Goal: Task Accomplishment & Management: Manage account settings

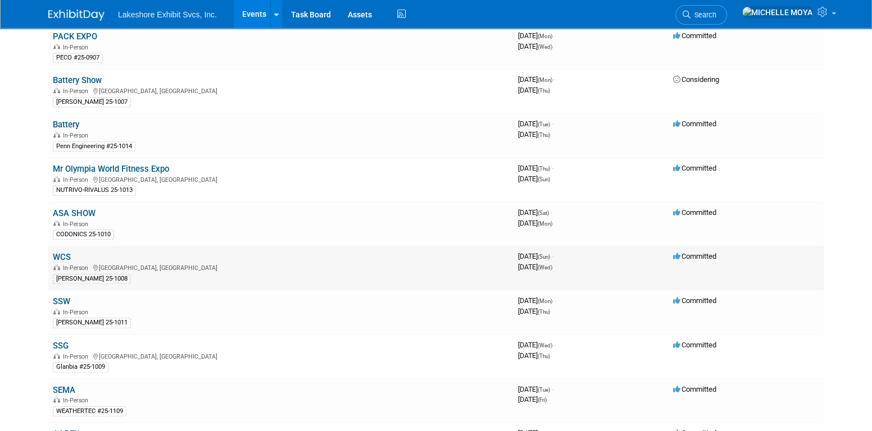
scroll to position [281, 0]
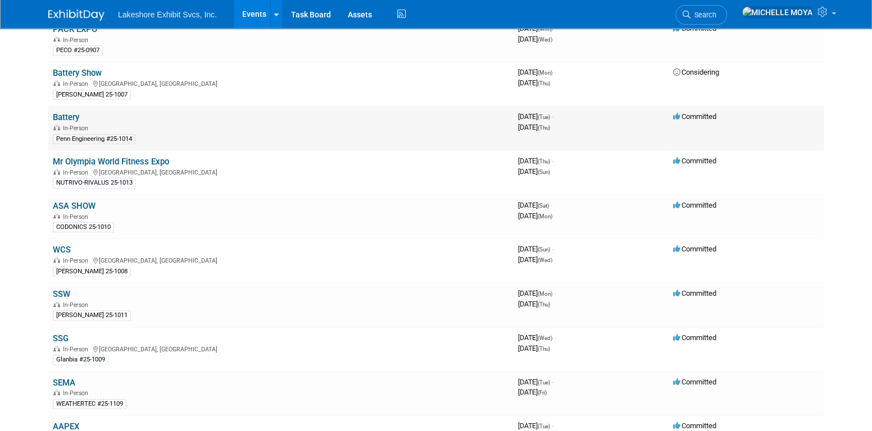
click at [63, 114] on link "Battery" at bounding box center [66, 117] width 26 height 10
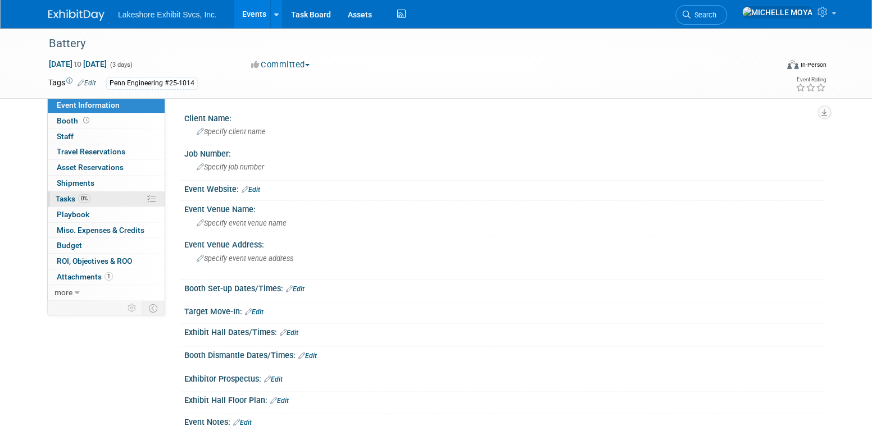
click at [92, 198] on link "0% Tasks 0%" at bounding box center [106, 199] width 117 height 15
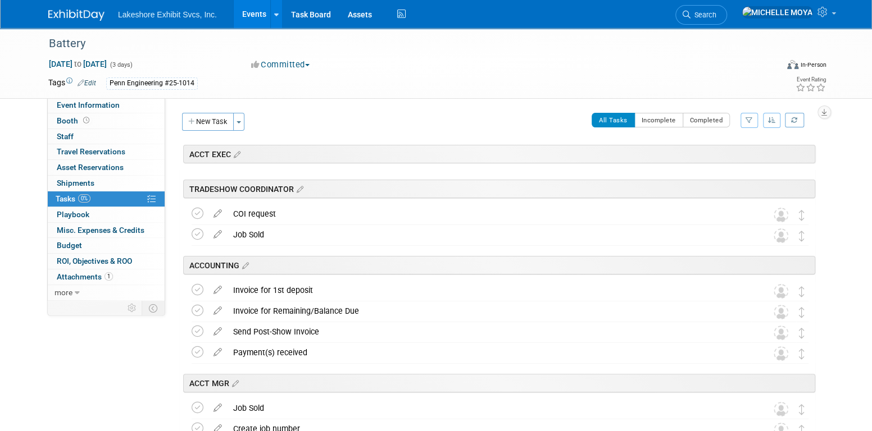
click at [748, 119] on icon "button" at bounding box center [748, 120] width 7 height 7
drag, startPoint x: 718, startPoint y: 154, endPoint x: 712, endPoint y: 163, distance: 10.1
click at [718, 154] on select "-- Select Assignee -- All unassigned tasks Assigned to me [PERSON_NAME] [PERSON…" at bounding box center [702, 156] width 93 height 16
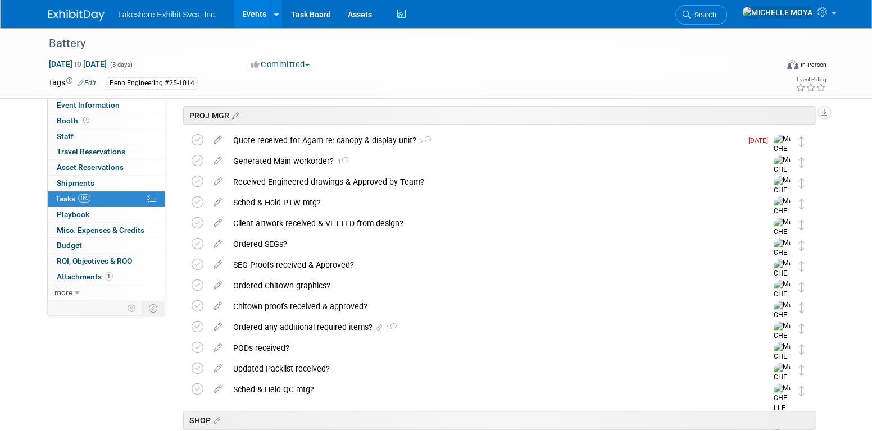
scroll to position [281, 0]
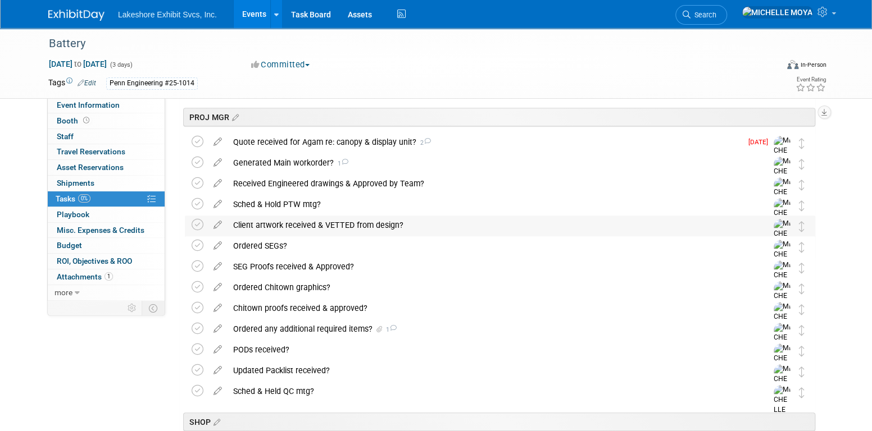
click at [296, 225] on div "Client artwork received & VETTED from design?" at bounding box center [488, 225] width 523 height 19
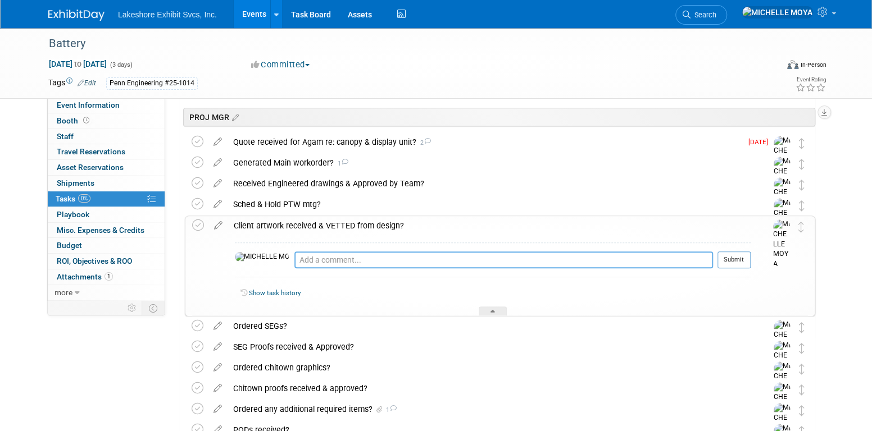
click at [294, 257] on textarea at bounding box center [503, 260] width 418 height 17
click at [294, 261] on textarea at bounding box center [503, 260] width 418 height 17
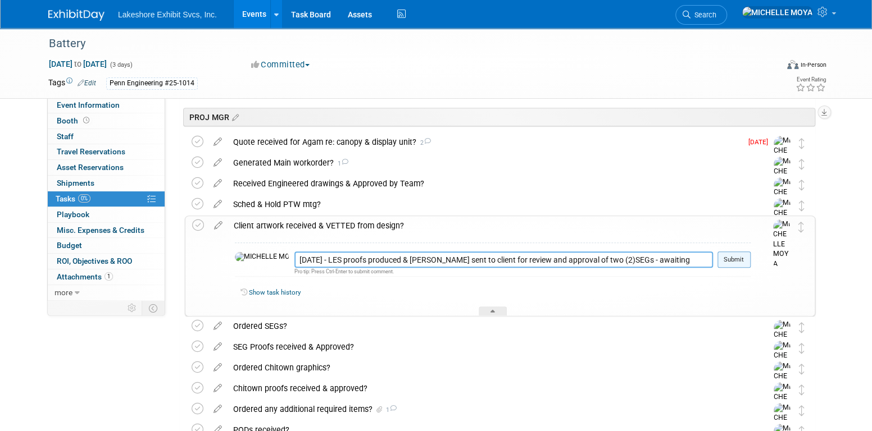
type textarea "[DATE] - LES proofs produced & [PERSON_NAME] sent to client for review and appr…"
click at [732, 258] on button "Submit" at bounding box center [733, 260] width 33 height 17
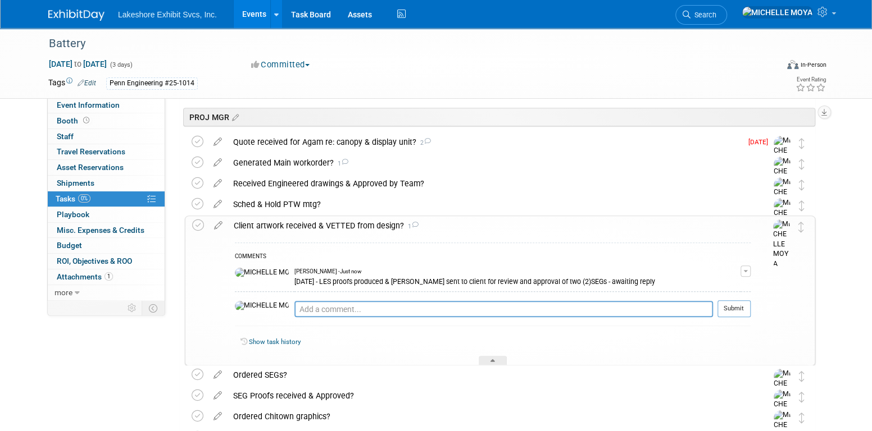
click at [329, 225] on div "Client artwork received & VETTED from design? 1" at bounding box center [489, 225] width 522 height 19
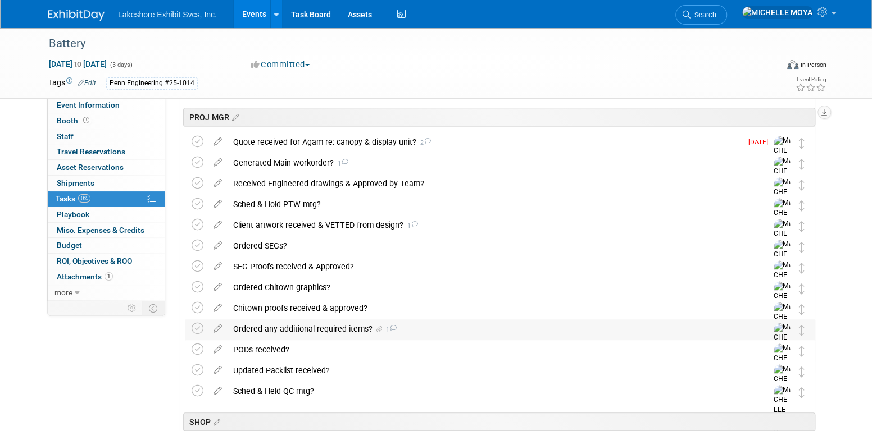
click at [345, 326] on div "Ordered any additional required items? 1" at bounding box center [488, 329] width 523 height 19
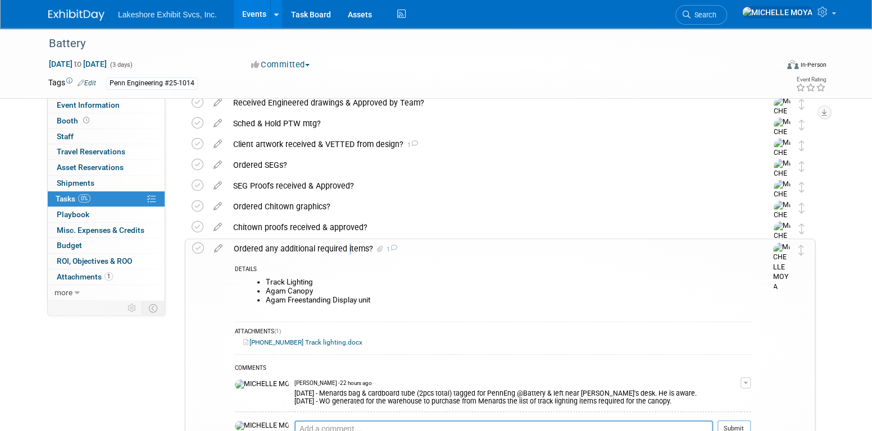
scroll to position [393, 0]
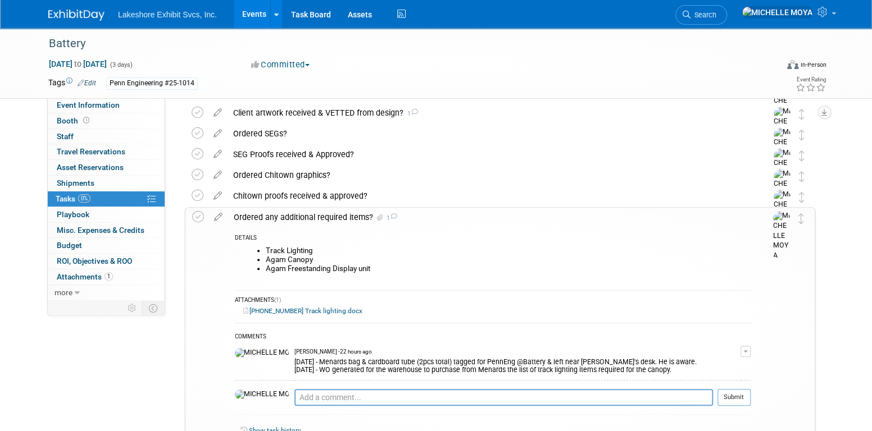
click at [306, 215] on div "Ordered any additional required items? 1" at bounding box center [489, 217] width 522 height 19
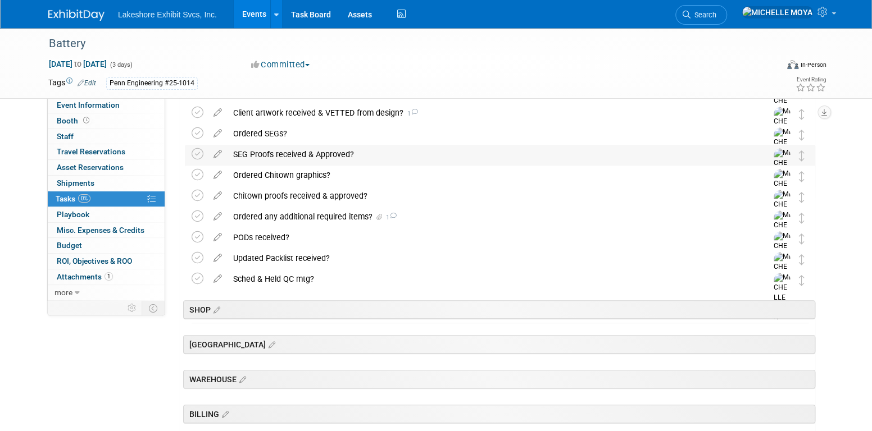
click at [283, 157] on div "SEG Proofs received & Approved?" at bounding box center [488, 154] width 523 height 19
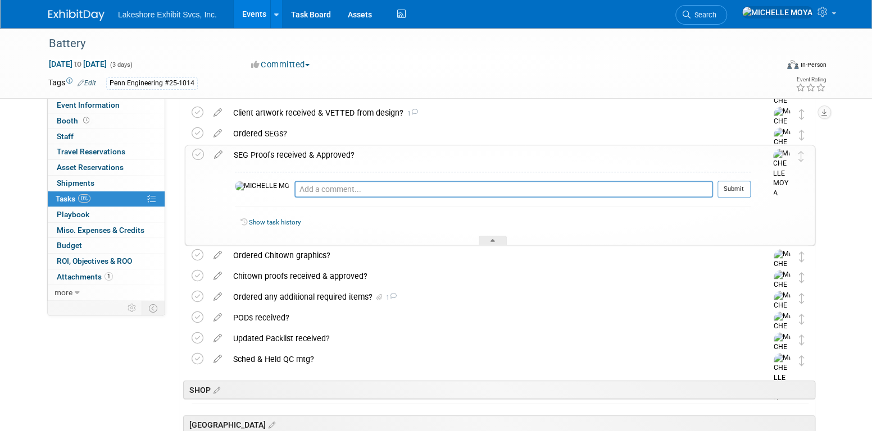
click at [283, 157] on div "SEG Proofs received & Approved?" at bounding box center [489, 154] width 522 height 19
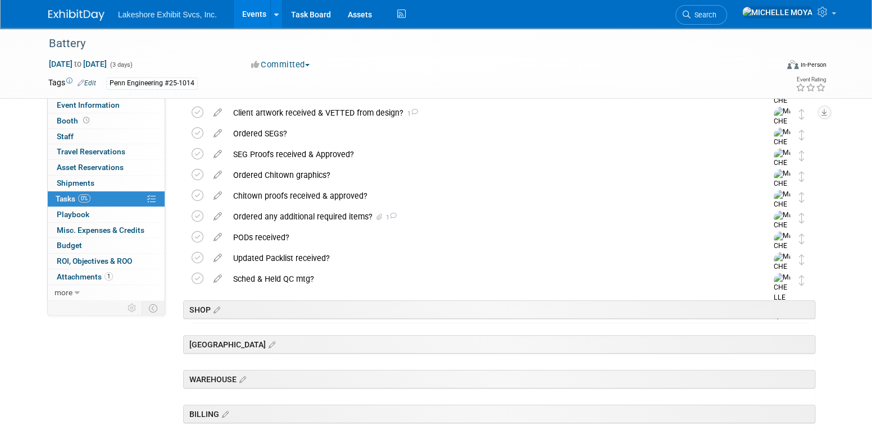
click at [253, 13] on link "Events" at bounding box center [254, 14] width 41 height 28
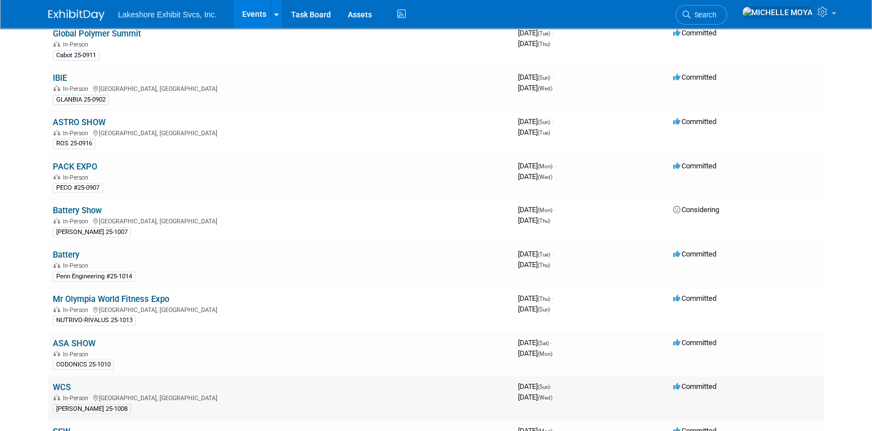
scroll to position [169, 0]
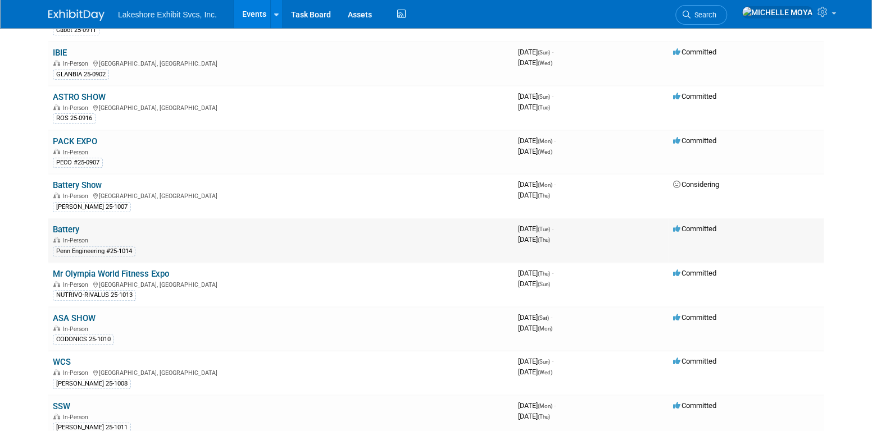
click at [68, 226] on link "Battery" at bounding box center [66, 230] width 26 height 10
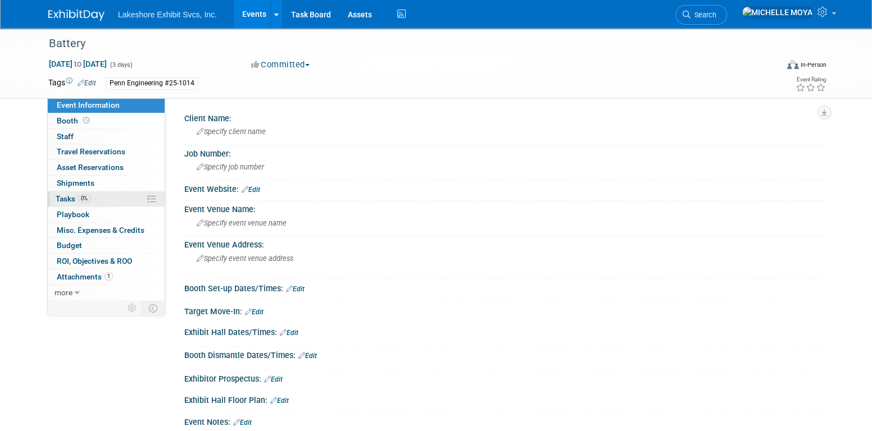
click at [104, 201] on link "0% Tasks 0%" at bounding box center [106, 199] width 117 height 15
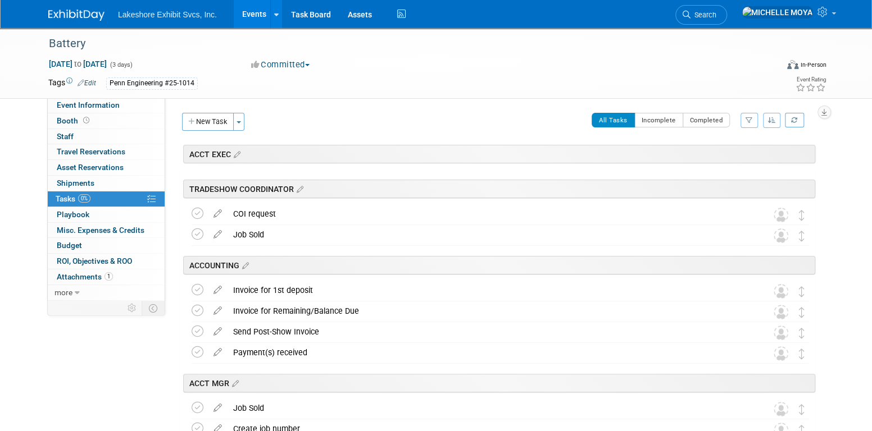
click at [748, 121] on icon "button" at bounding box center [748, 120] width 7 height 7
click at [719, 155] on select "-- Select Assignee -- All unassigned tasks Assigned to me Amanda Koss Dave Desa…" at bounding box center [702, 156] width 93 height 16
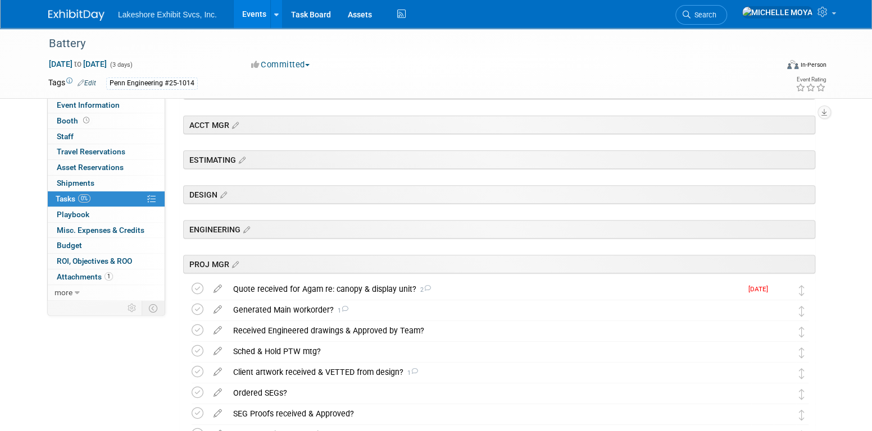
scroll to position [281, 0]
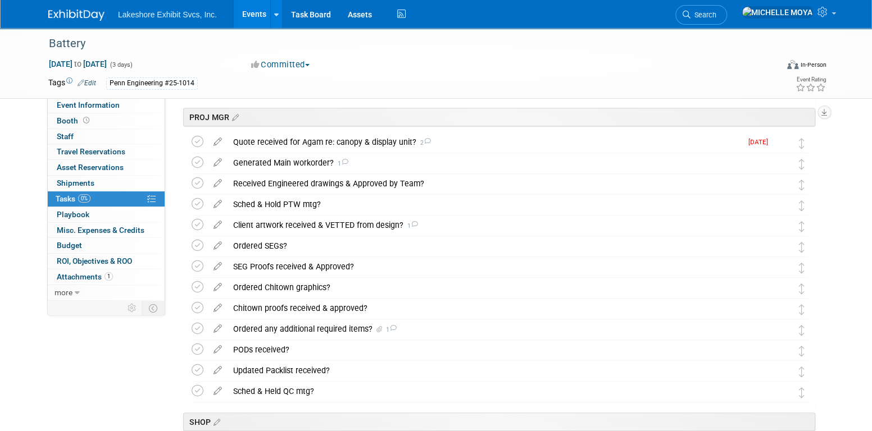
click at [258, 8] on link "Events" at bounding box center [254, 14] width 41 height 28
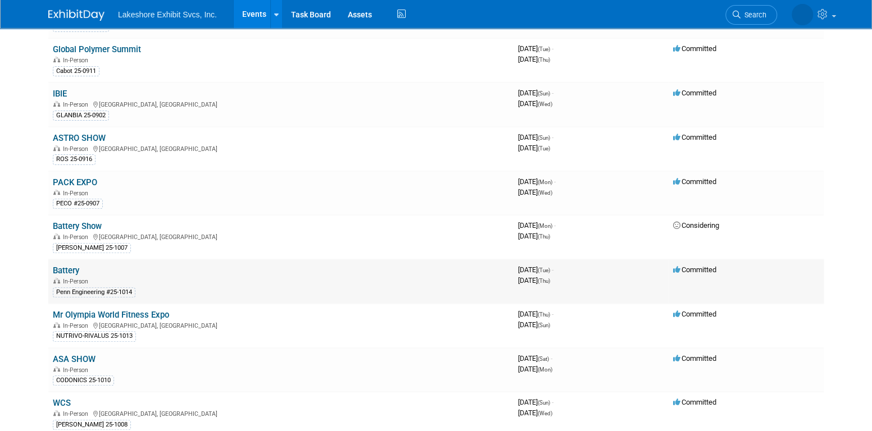
scroll to position [169, 0]
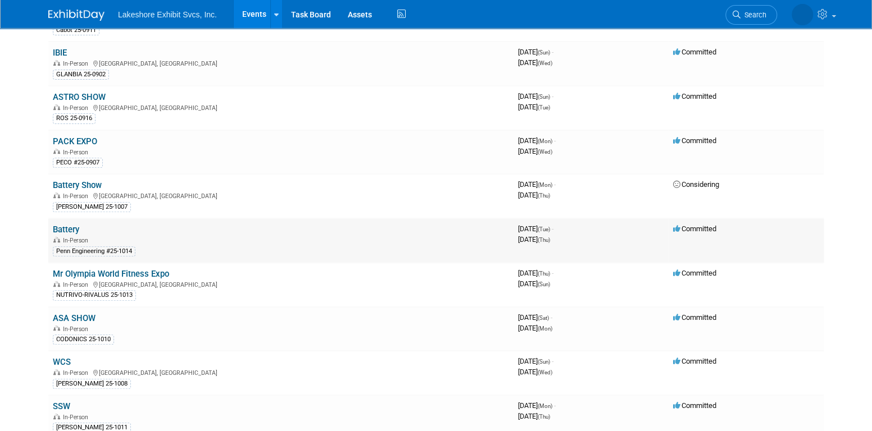
click at [69, 226] on link "Battery" at bounding box center [66, 230] width 26 height 10
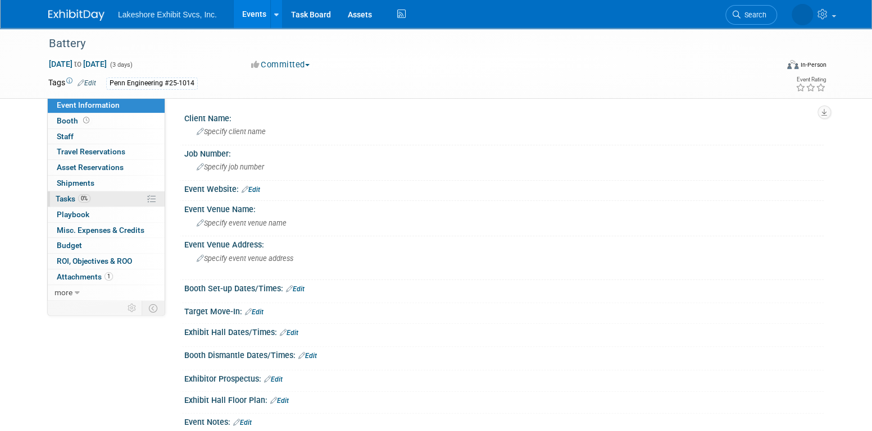
click at [98, 201] on link "0% Tasks 0%" at bounding box center [106, 199] width 117 height 15
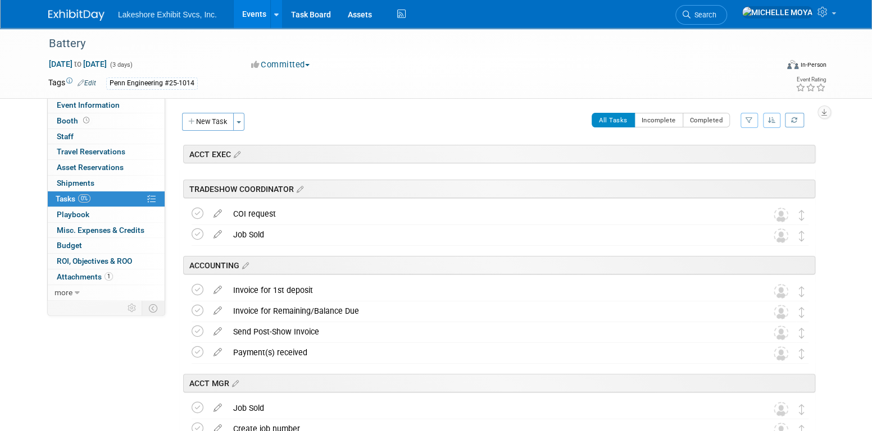
click at [752, 122] on icon "button" at bounding box center [748, 120] width 7 height 7
click at [720, 157] on select "-- Select Assignee -- All unassigned tasks Assigned to me [PERSON_NAME] [PERSON…" at bounding box center [702, 156] width 93 height 16
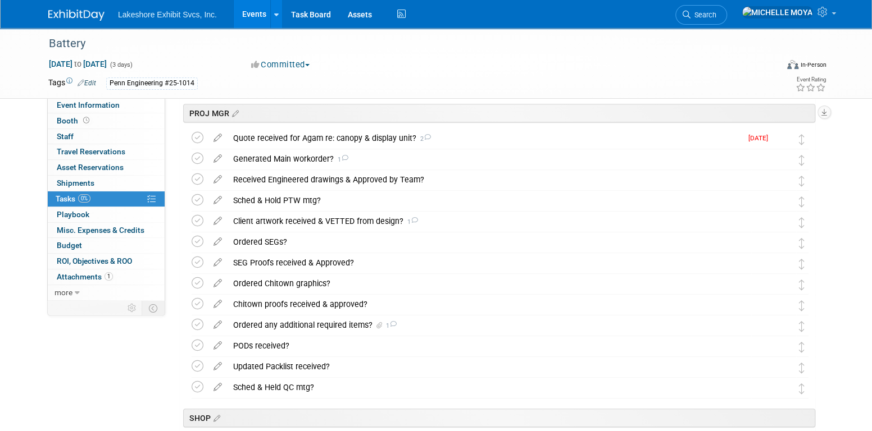
scroll to position [281, 0]
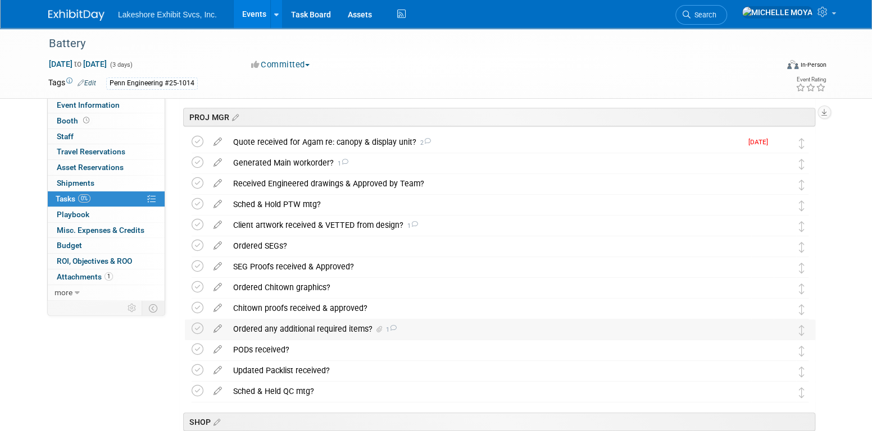
click at [363, 329] on div "Ordered any additional required items? 1" at bounding box center [488, 329] width 523 height 19
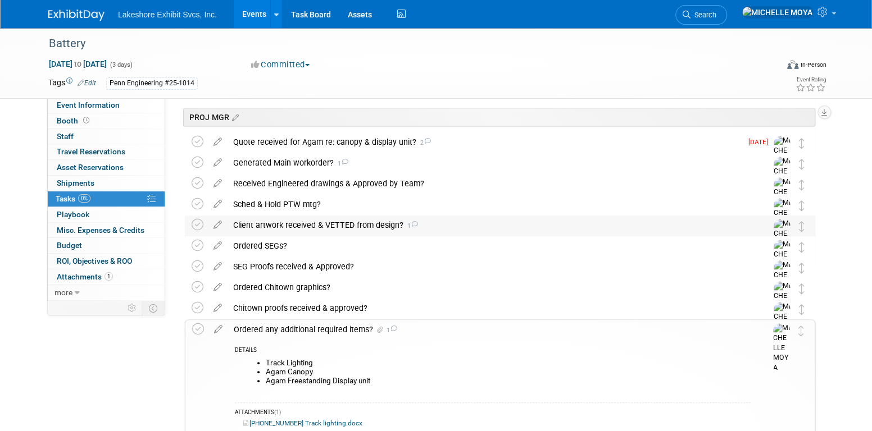
click at [349, 225] on div "Client artwork received & VETTED from design? 1" at bounding box center [488, 225] width 523 height 19
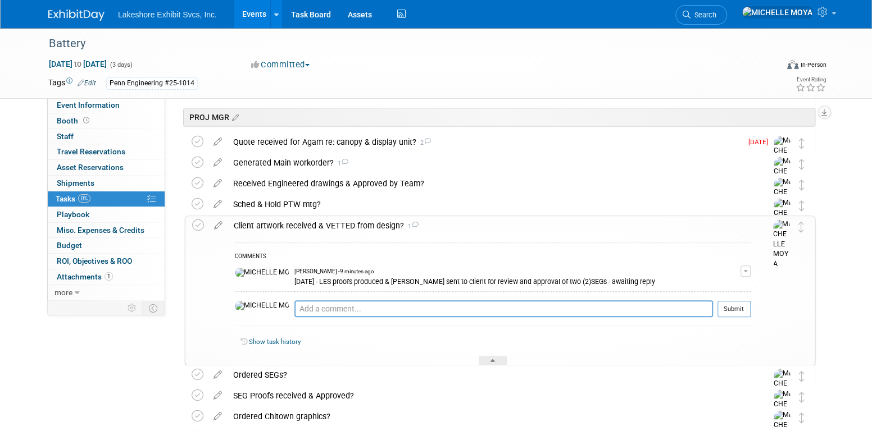
click at [745, 270] on span "button" at bounding box center [745, 271] width 4 height 2
click at [720, 285] on link "Edit Comment" at bounding box center [705, 288] width 89 height 16
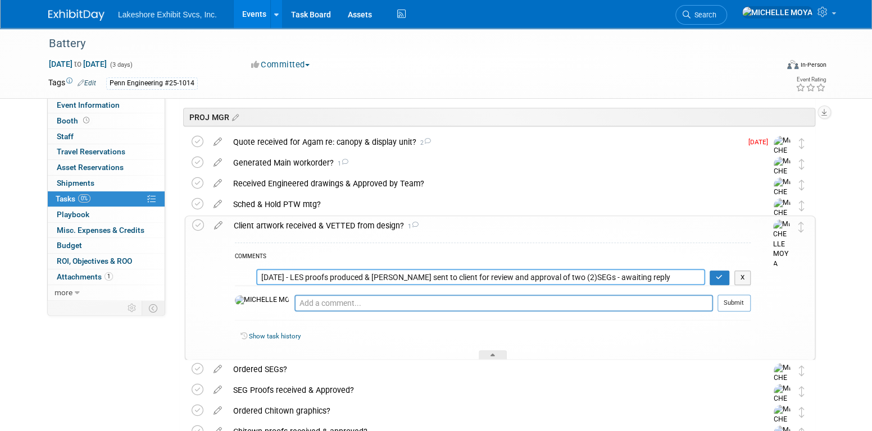
drag, startPoint x: 635, startPoint y: 275, endPoint x: 518, endPoint y: 272, distance: 117.4
click at [518, 272] on textarea "[DATE] - LES proofs produced & [PERSON_NAME] sent to client for review and appr…" at bounding box center [480, 277] width 449 height 16
click at [571, 280] on textarea "[DATE] - LES proofs produced & [PERSON_NAME] sent to client for review and appr…" at bounding box center [499, 277] width 411 height 16
click at [575, 274] on textarea "[DATE] - LES proofs produced & [PERSON_NAME] sent to client for review and appr…" at bounding box center [499, 277] width 411 height 16
click at [539, 276] on textarea "[DATE] - LES proofs produced & [PERSON_NAME] sent to client for review and appr…" at bounding box center [499, 277] width 411 height 16
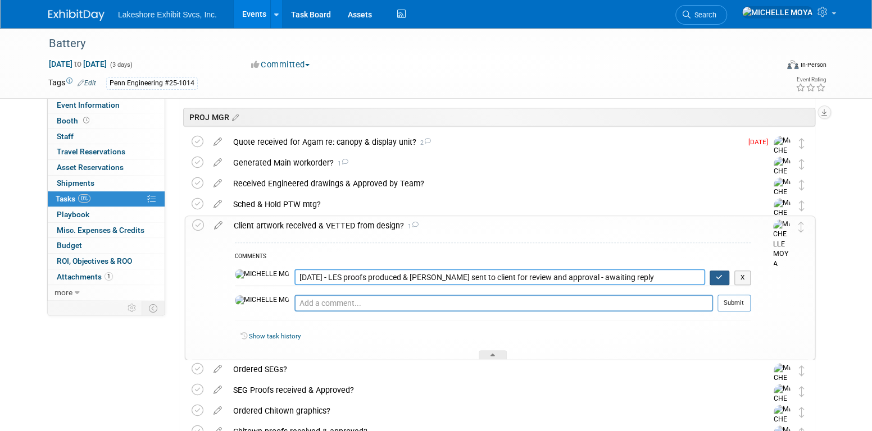
type textarea "[DATE] - LES proofs produced & [PERSON_NAME] sent to client for review and appr…"
click at [716, 277] on icon "button" at bounding box center [719, 277] width 7 height 7
